Goal: Task Accomplishment & Management: Manage account settings

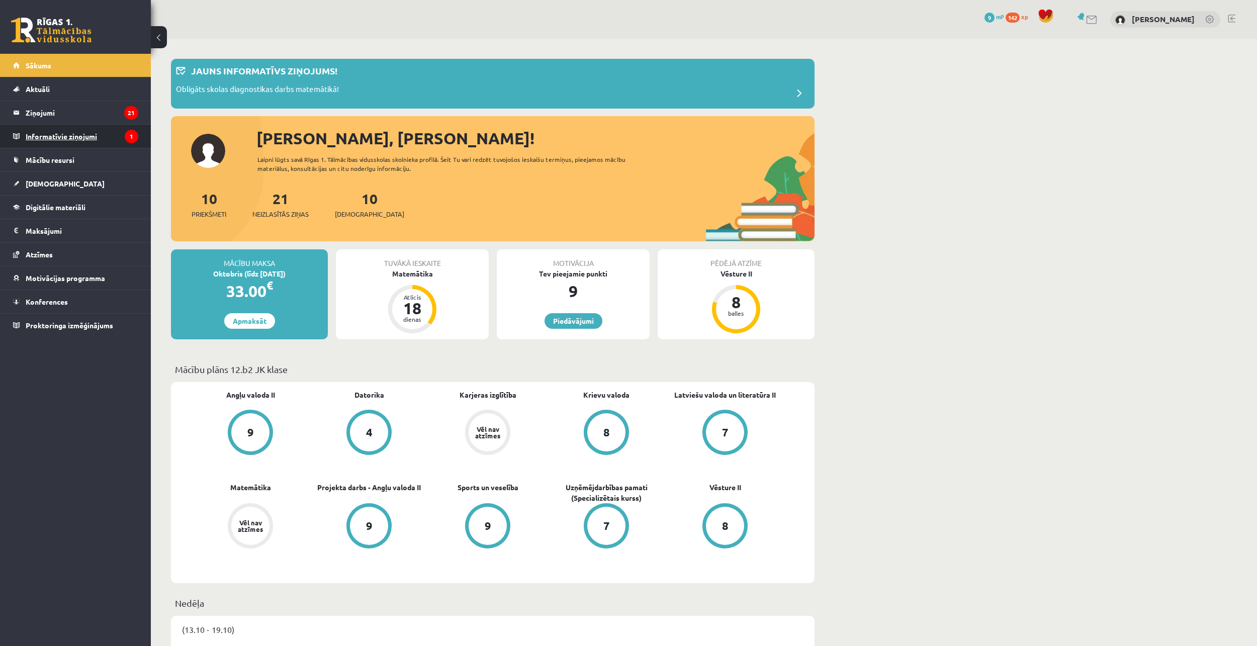
click at [70, 132] on legend "Informatīvie ziņojumi 1" at bounding box center [82, 136] width 113 height 23
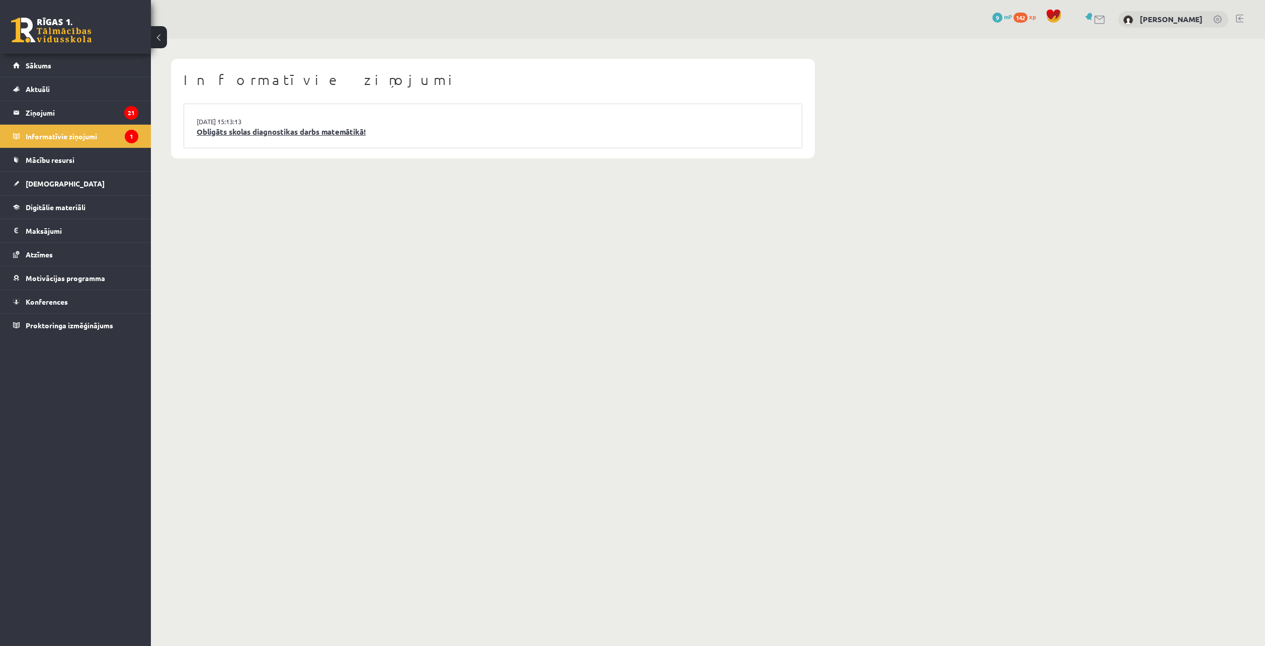
click at [320, 132] on link "Obligāts skolas diagnostikas darbs matemātikā!" at bounding box center [493, 132] width 592 height 12
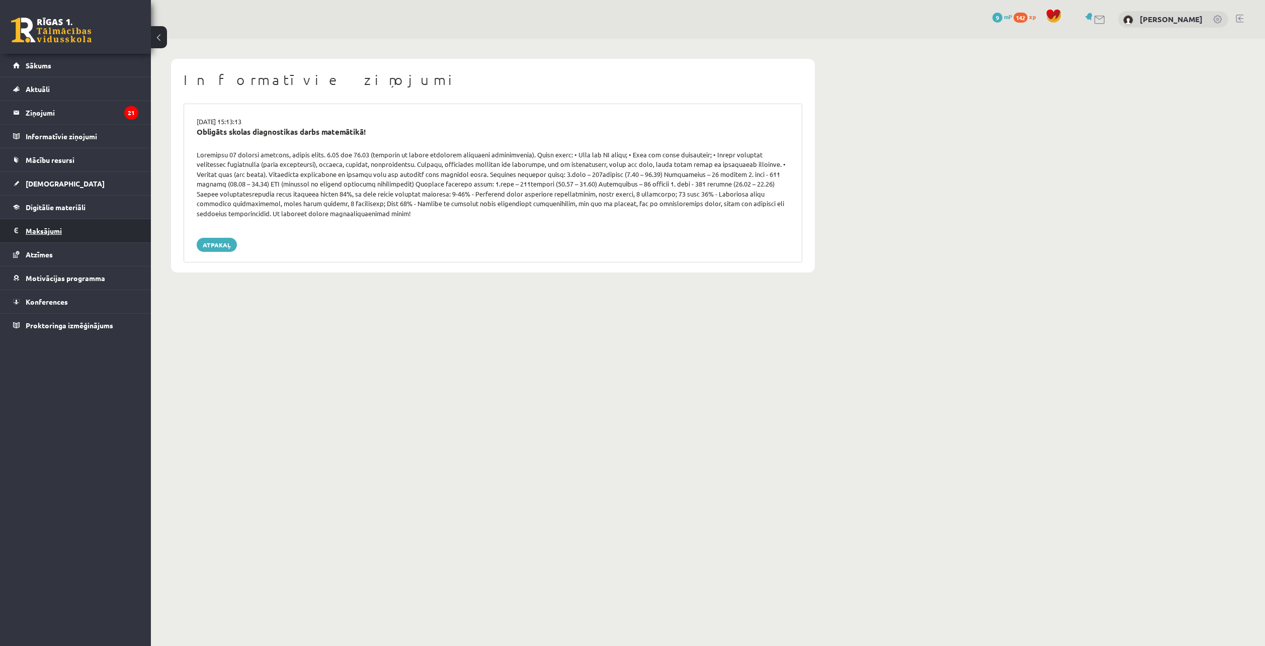
click at [88, 226] on legend "Maksājumi 0" at bounding box center [82, 230] width 113 height 23
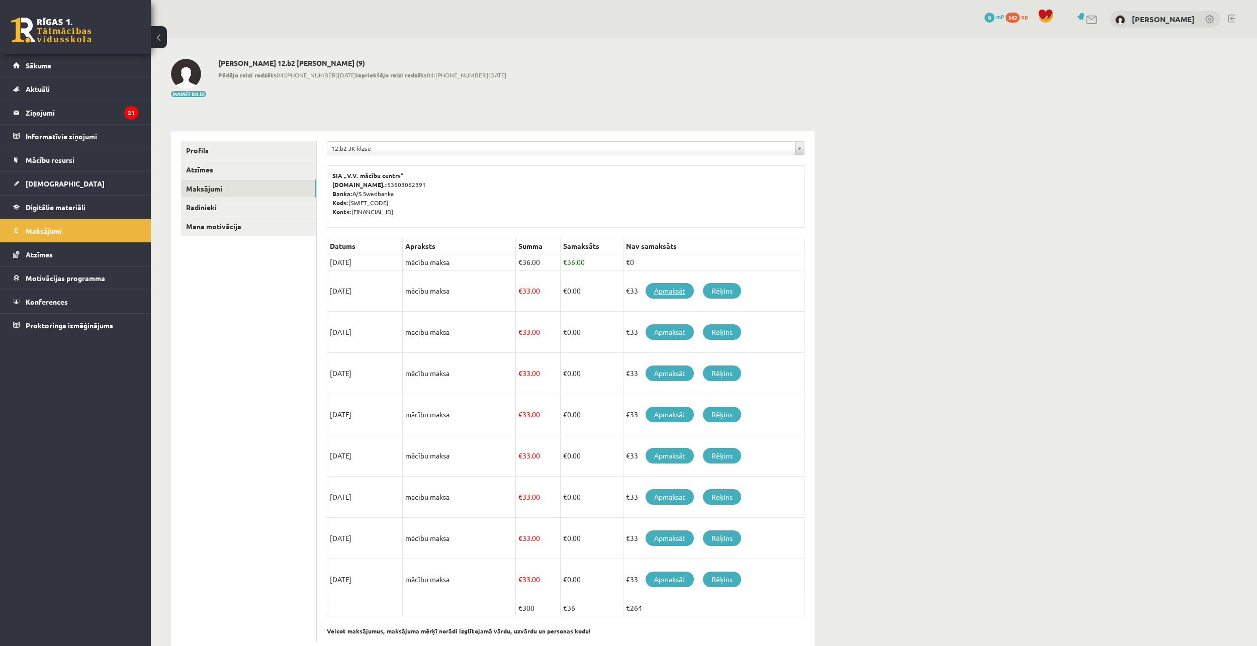
click at [663, 291] on link "Apmaksāt" at bounding box center [670, 291] width 48 height 16
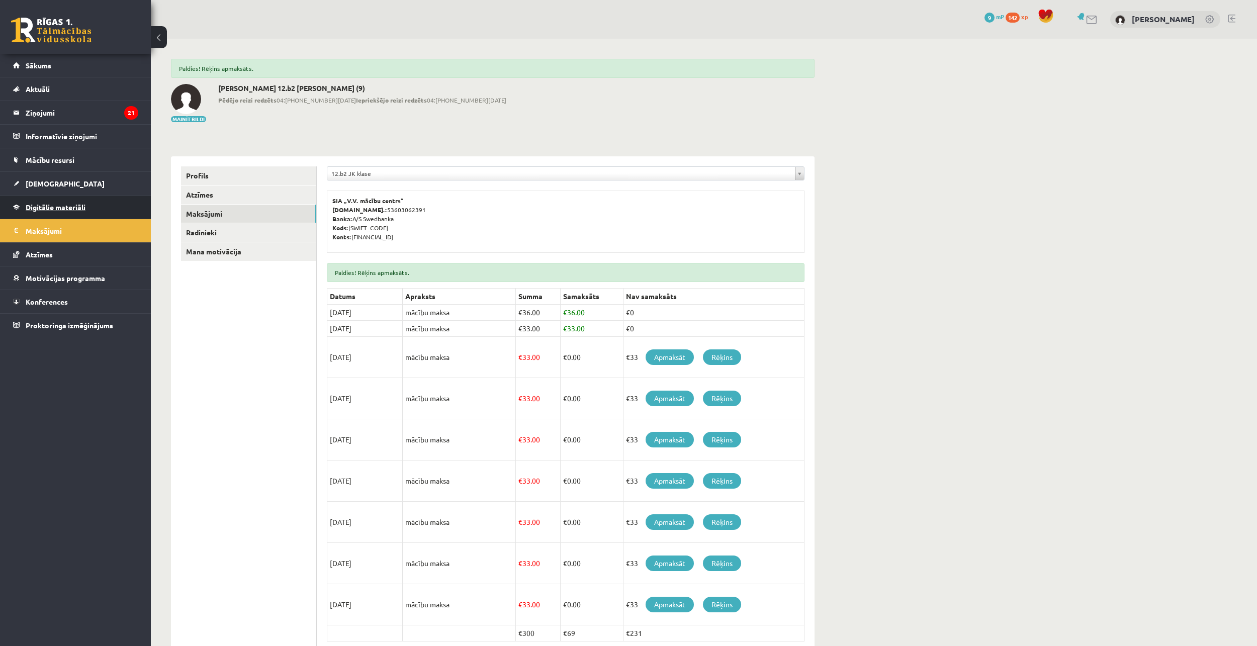
click at [102, 212] on link "Digitālie materiāli" at bounding box center [75, 207] width 125 height 23
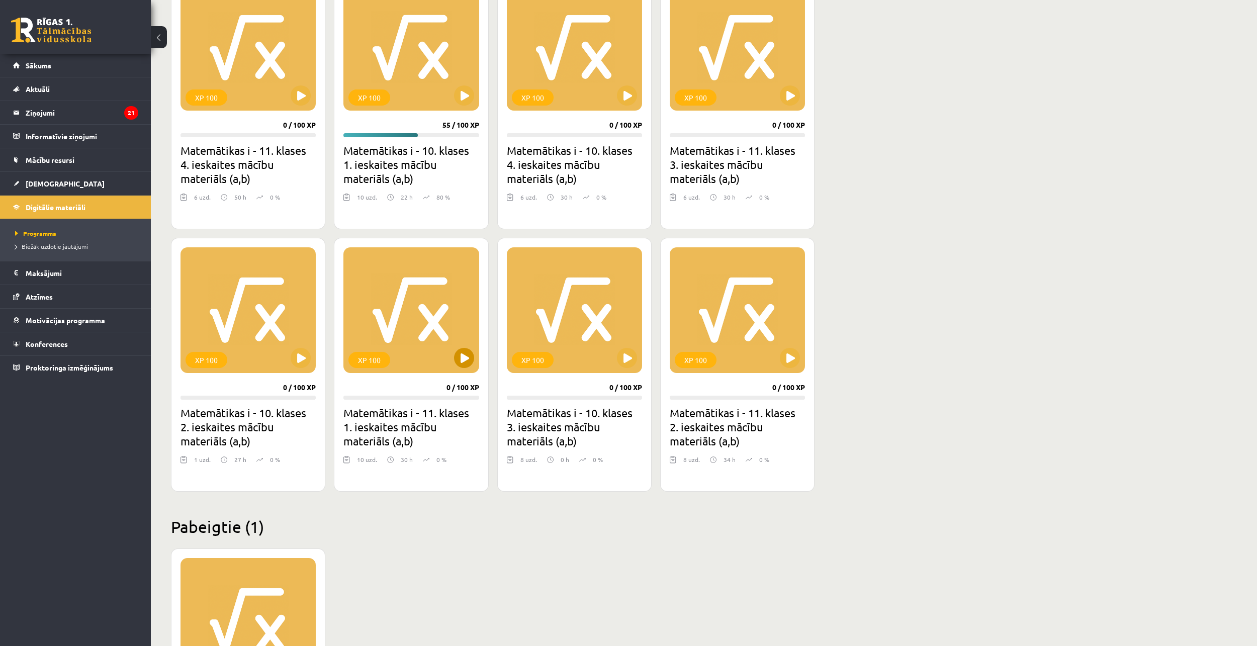
scroll to position [186, 0]
